Goal: Task Accomplishment & Management: Manage account settings

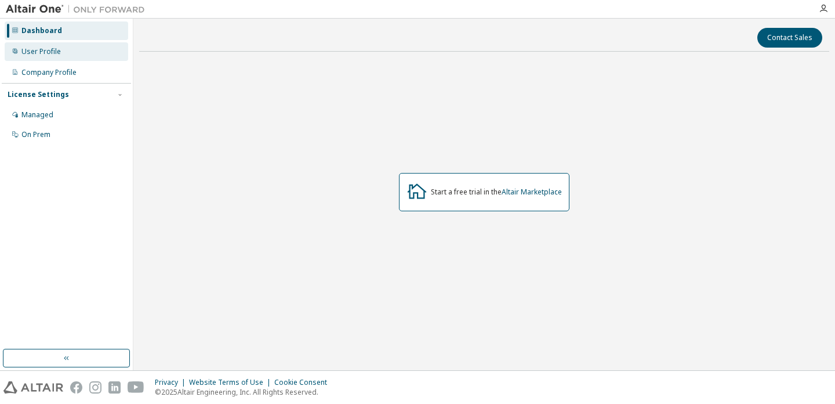
click at [52, 56] on div "User Profile" at bounding box center [67, 51] width 124 height 19
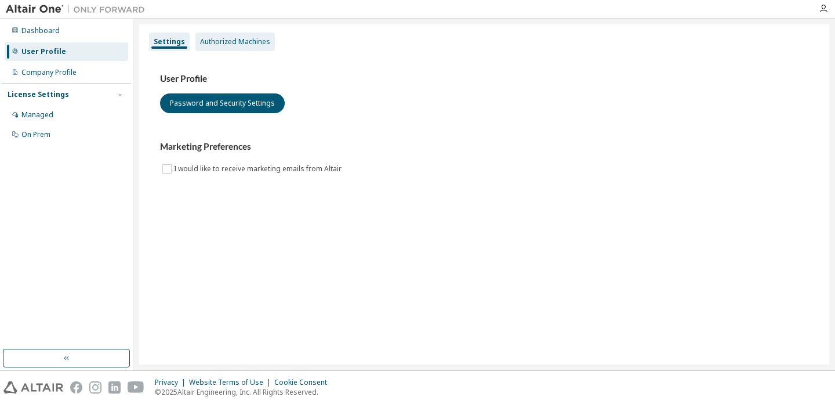
click at [232, 43] on div "Authorized Machines" at bounding box center [235, 41] width 70 height 9
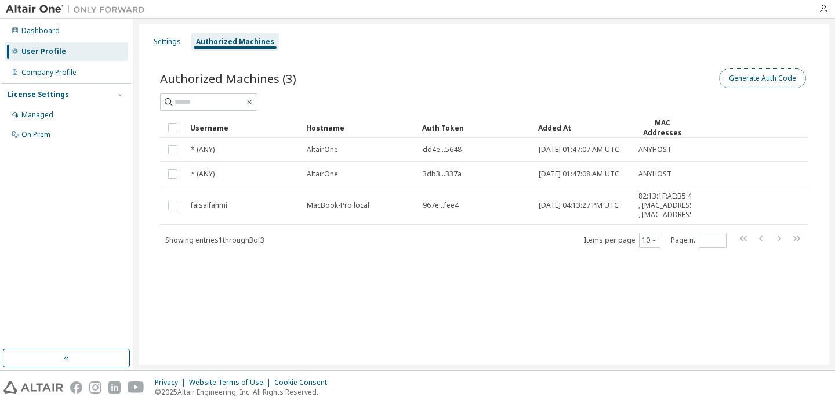
click at [798, 74] on button "Generate Auth Code" at bounding box center [762, 78] width 87 height 20
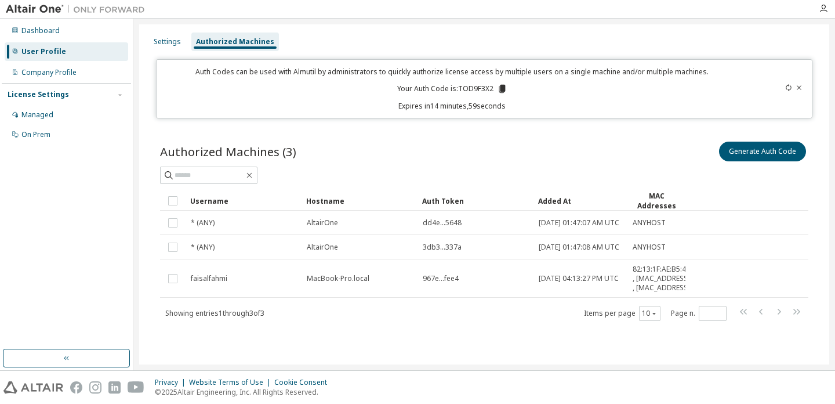
click at [465, 91] on p "Your Auth Code is: TOD9F3X2" at bounding box center [452, 89] width 110 height 10
copy p "TOD9F3X2"
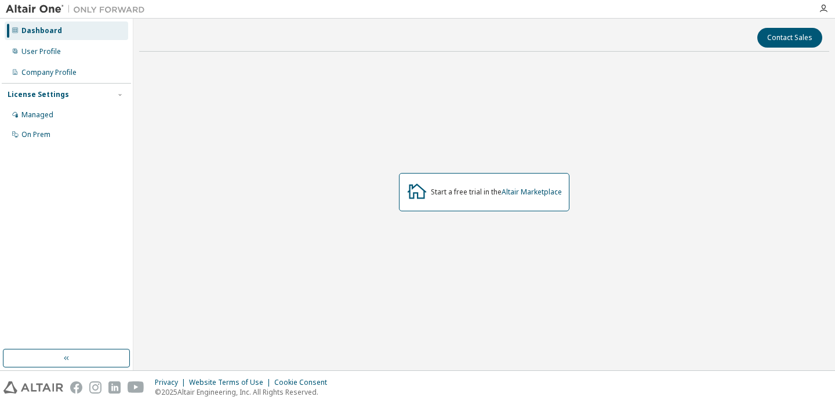
click at [578, 231] on div "Start a free trial in the Altair Marketplace" at bounding box center [484, 192] width 690 height 262
click at [67, 113] on div "Managed" at bounding box center [67, 115] width 124 height 19
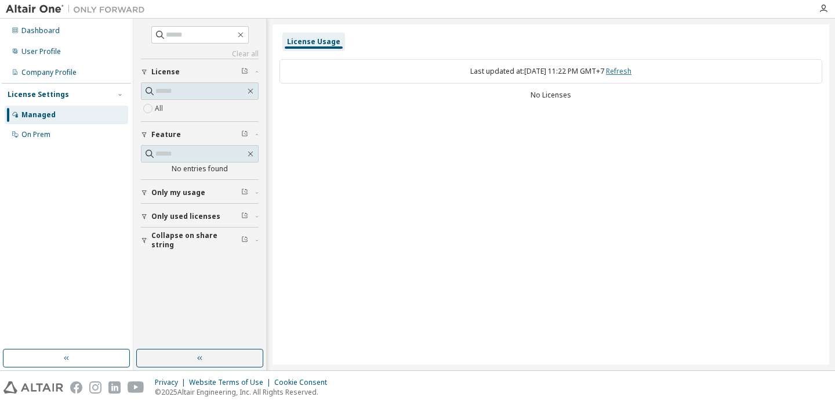
click at [632, 71] on link "Refresh" at bounding box center [619, 71] width 26 height 10
click at [165, 106] on label "All" at bounding box center [160, 109] width 10 height 14
click at [207, 111] on div "All" at bounding box center [200, 109] width 118 height 14
click at [193, 215] on span "Only used licenses" at bounding box center [185, 216] width 69 height 9
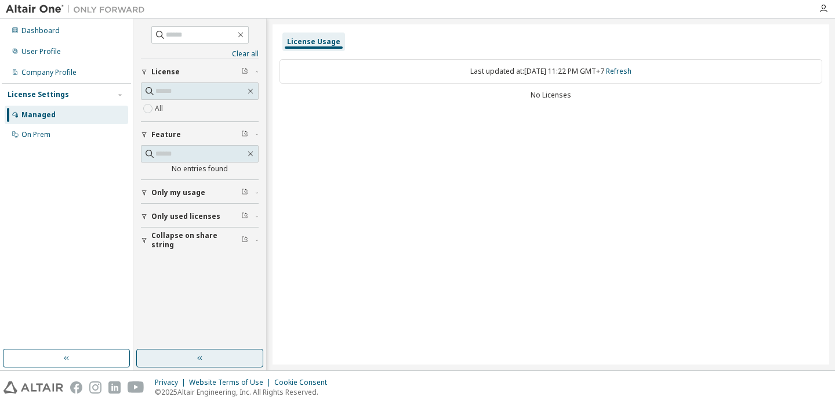
click at [188, 354] on button "button" at bounding box center [199, 358] width 127 height 19
